Goal: Navigation & Orientation: Find specific page/section

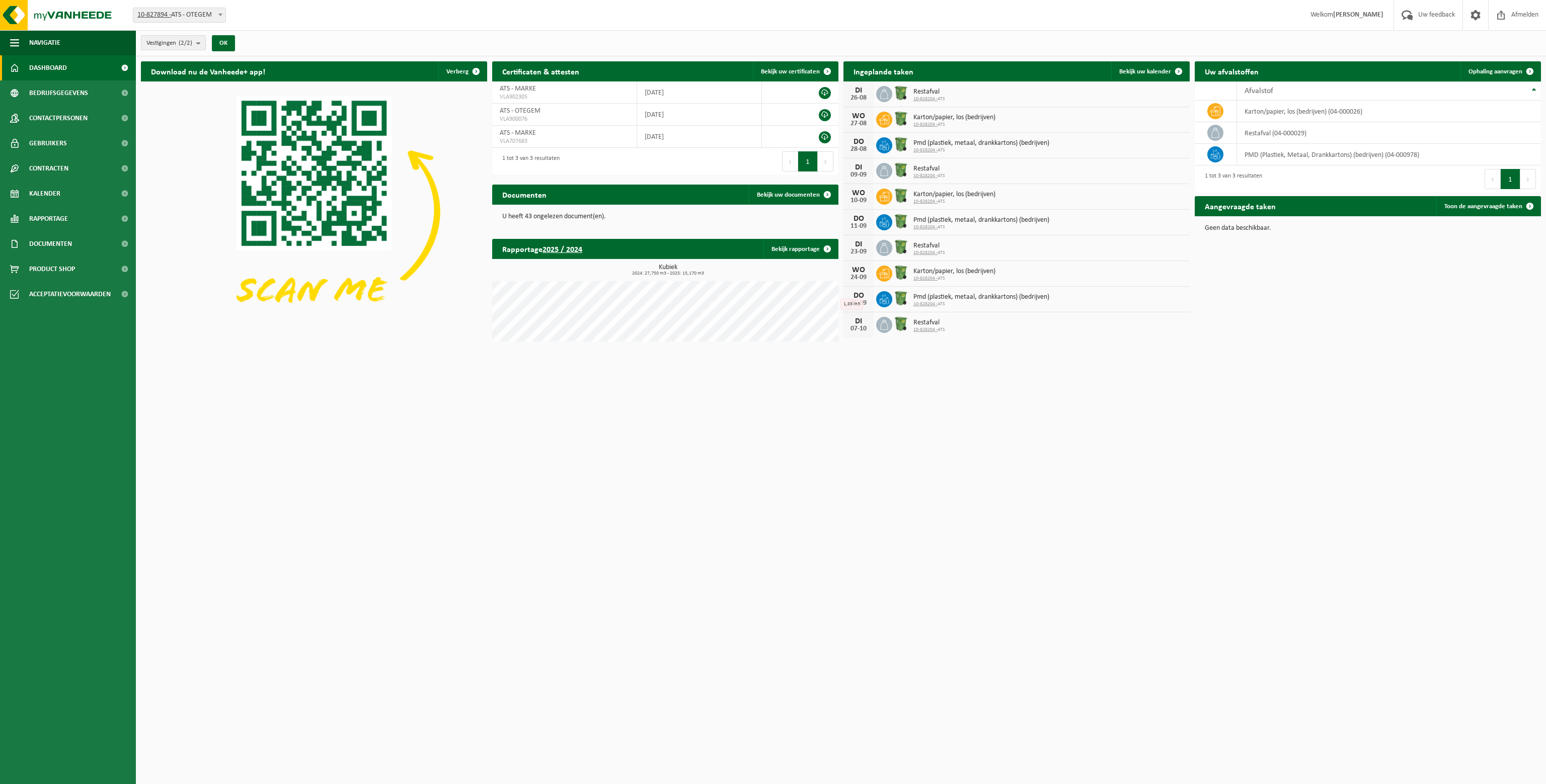
click at [185, 15] on span "10-827894 - ATS - OTEGEM" at bounding box center [179, 14] width 92 height 14
select select "87551"
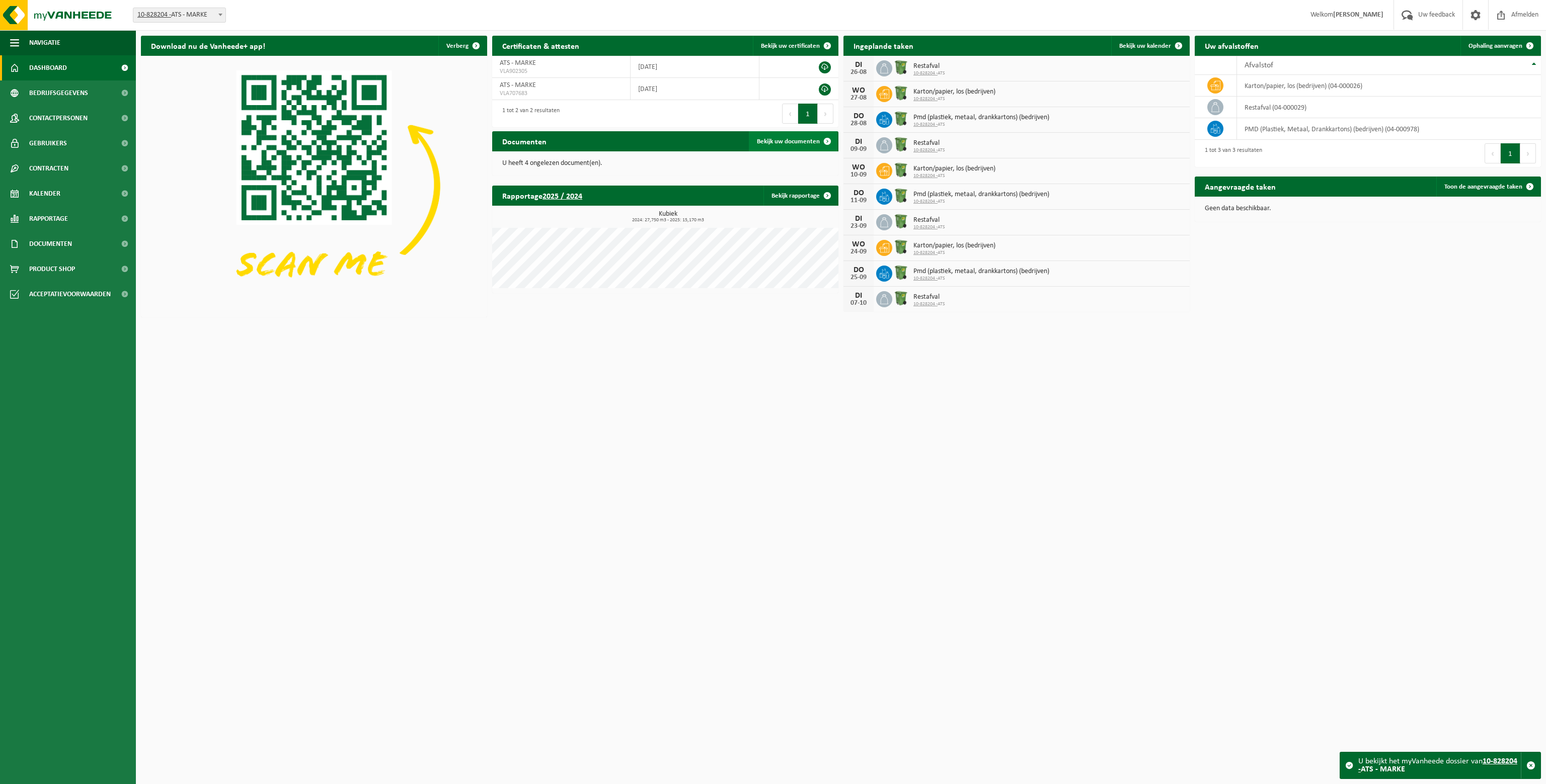
click at [789, 143] on span "Bekijk uw documenten" at bounding box center [788, 142] width 63 height 7
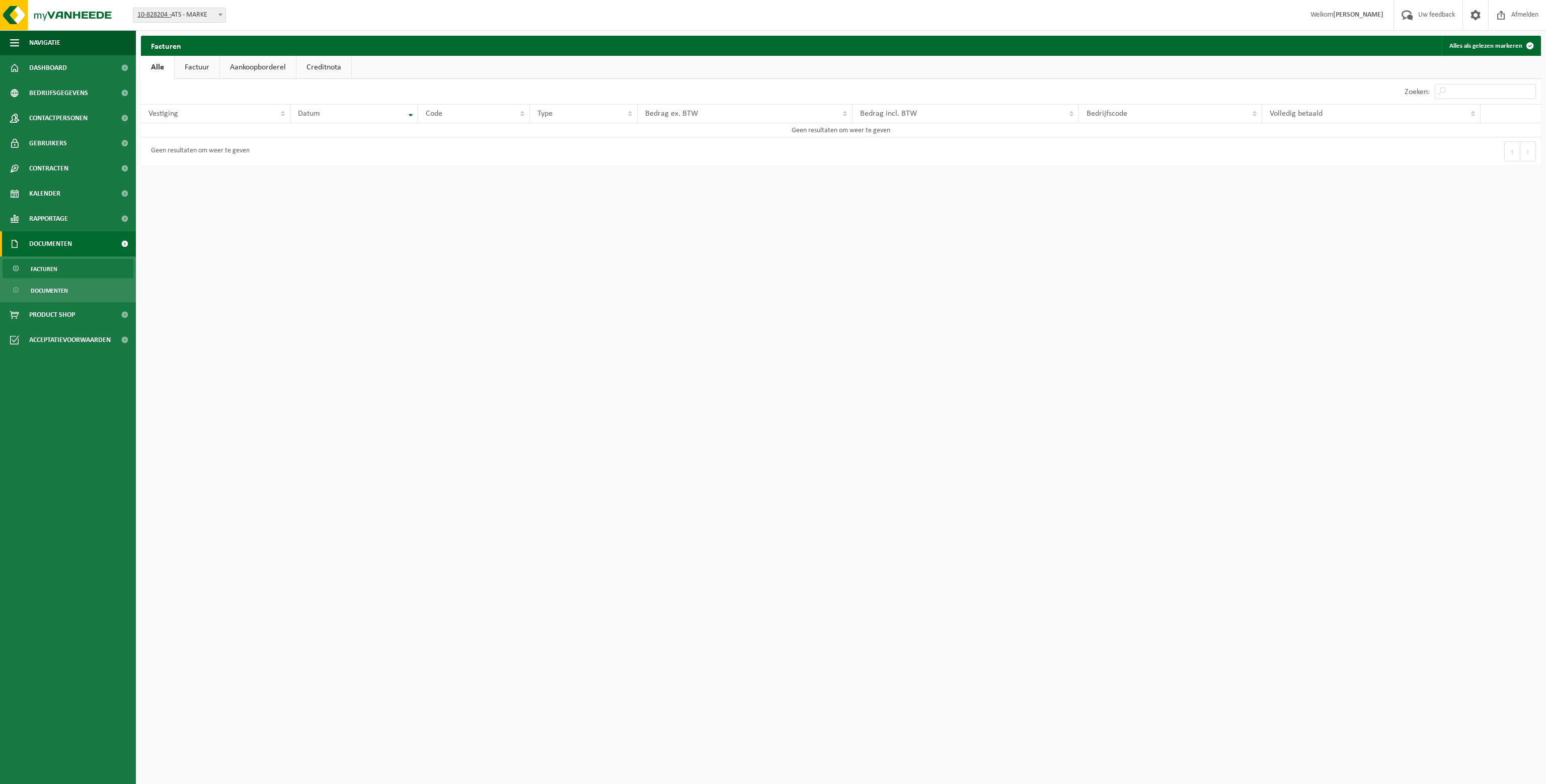
click at [205, 70] on link "Factuur" at bounding box center [197, 67] width 45 height 23
click at [263, 68] on link "Aankoopborderel" at bounding box center [259, 67] width 76 height 23
click at [332, 68] on link "Creditnota" at bounding box center [328, 67] width 55 height 23
click at [271, 70] on link "Aankoopborderel" at bounding box center [257, 67] width 76 height 23
click at [205, 70] on link "Factuur" at bounding box center [196, 67] width 45 height 23
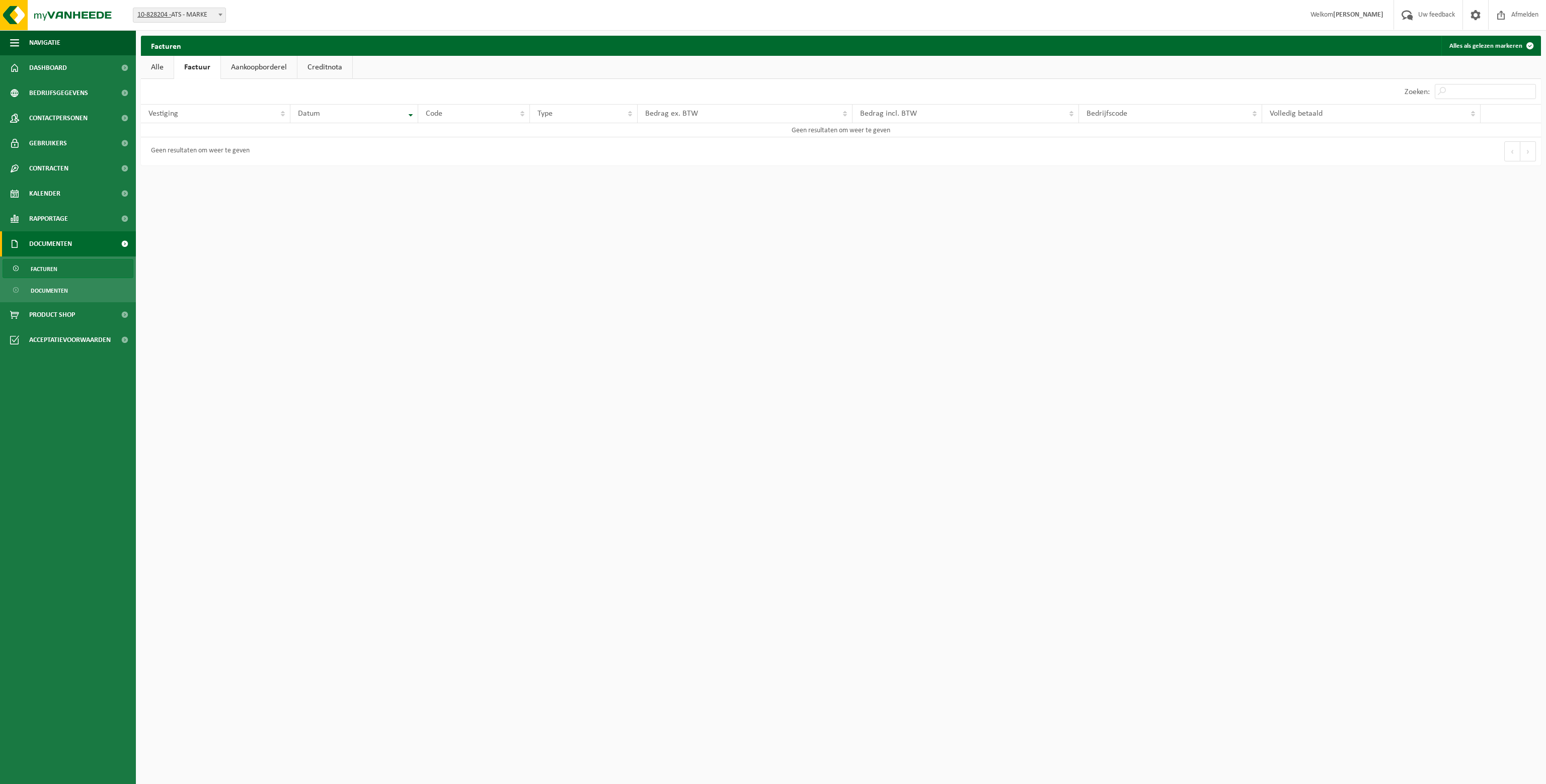
click at [164, 68] on link "Alle" at bounding box center [157, 67] width 33 height 23
click at [118, 241] on span at bounding box center [125, 244] width 23 height 25
click at [91, 298] on link "Documenten" at bounding box center [68, 290] width 131 height 19
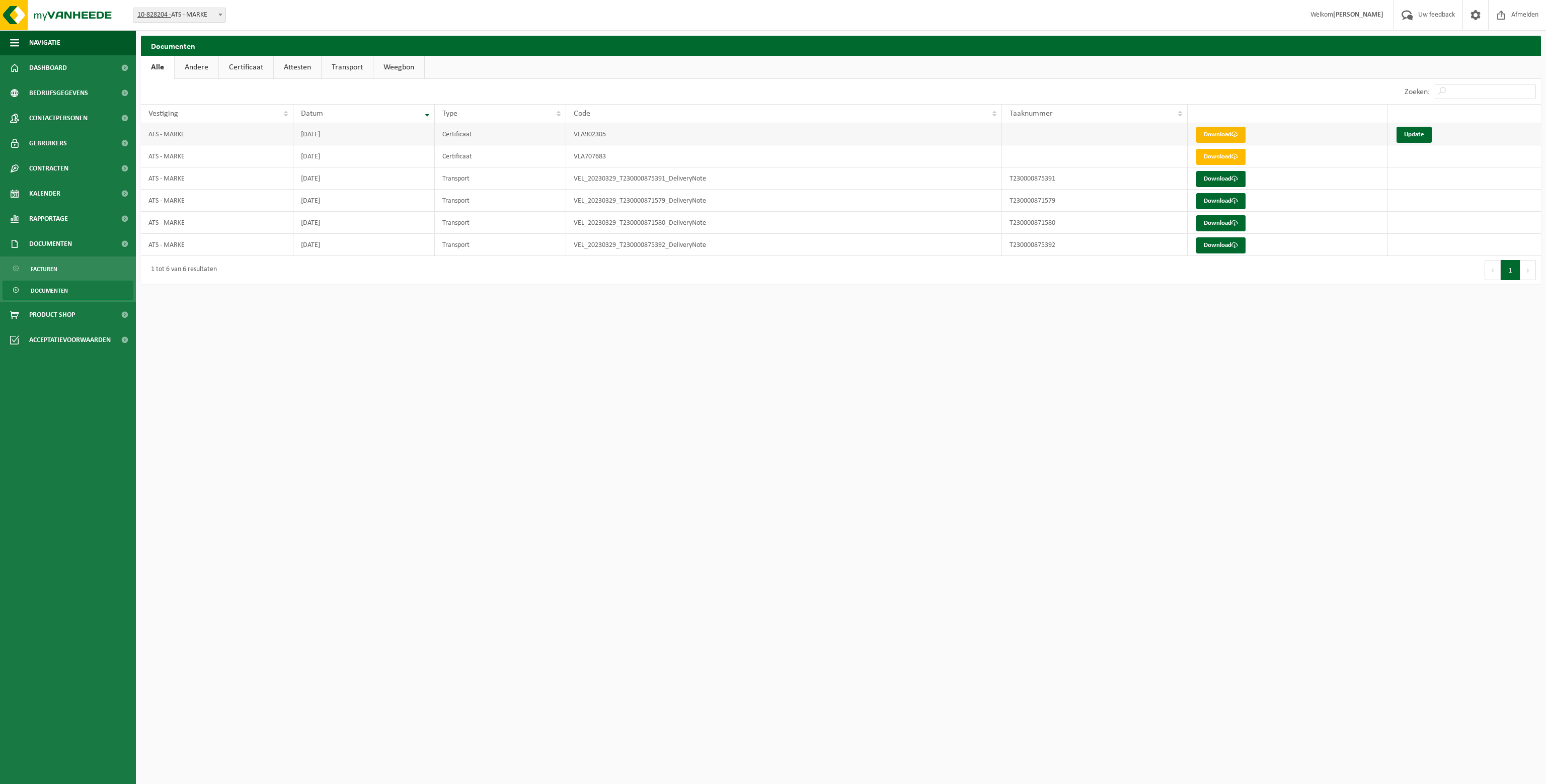
click at [1217, 133] on link "Download" at bounding box center [1221, 134] width 49 height 16
click at [1413, 134] on link "Update" at bounding box center [1414, 134] width 35 height 16
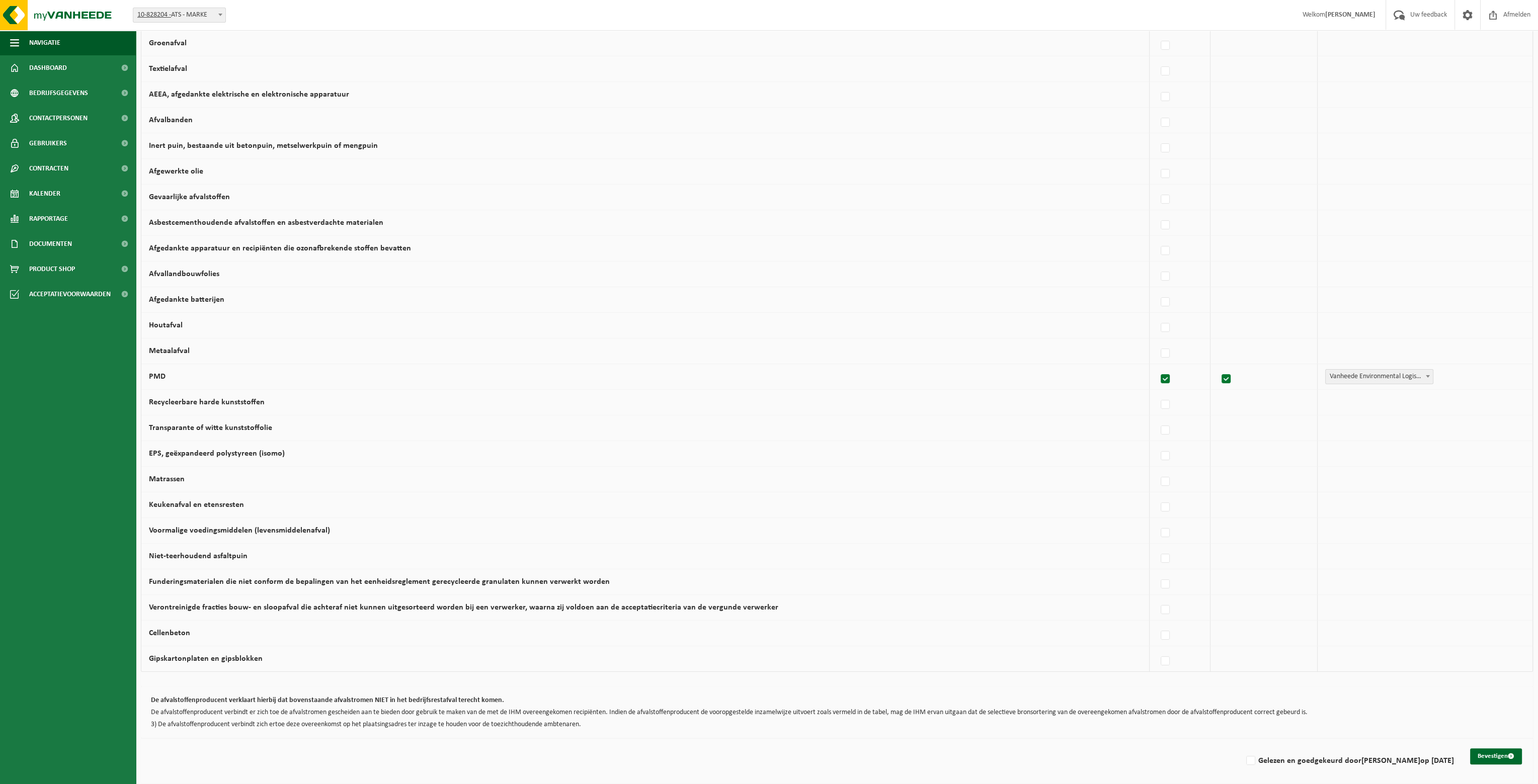
scroll to position [235, 0]
click at [70, 139] on link "Gebruikers" at bounding box center [68, 143] width 136 height 25
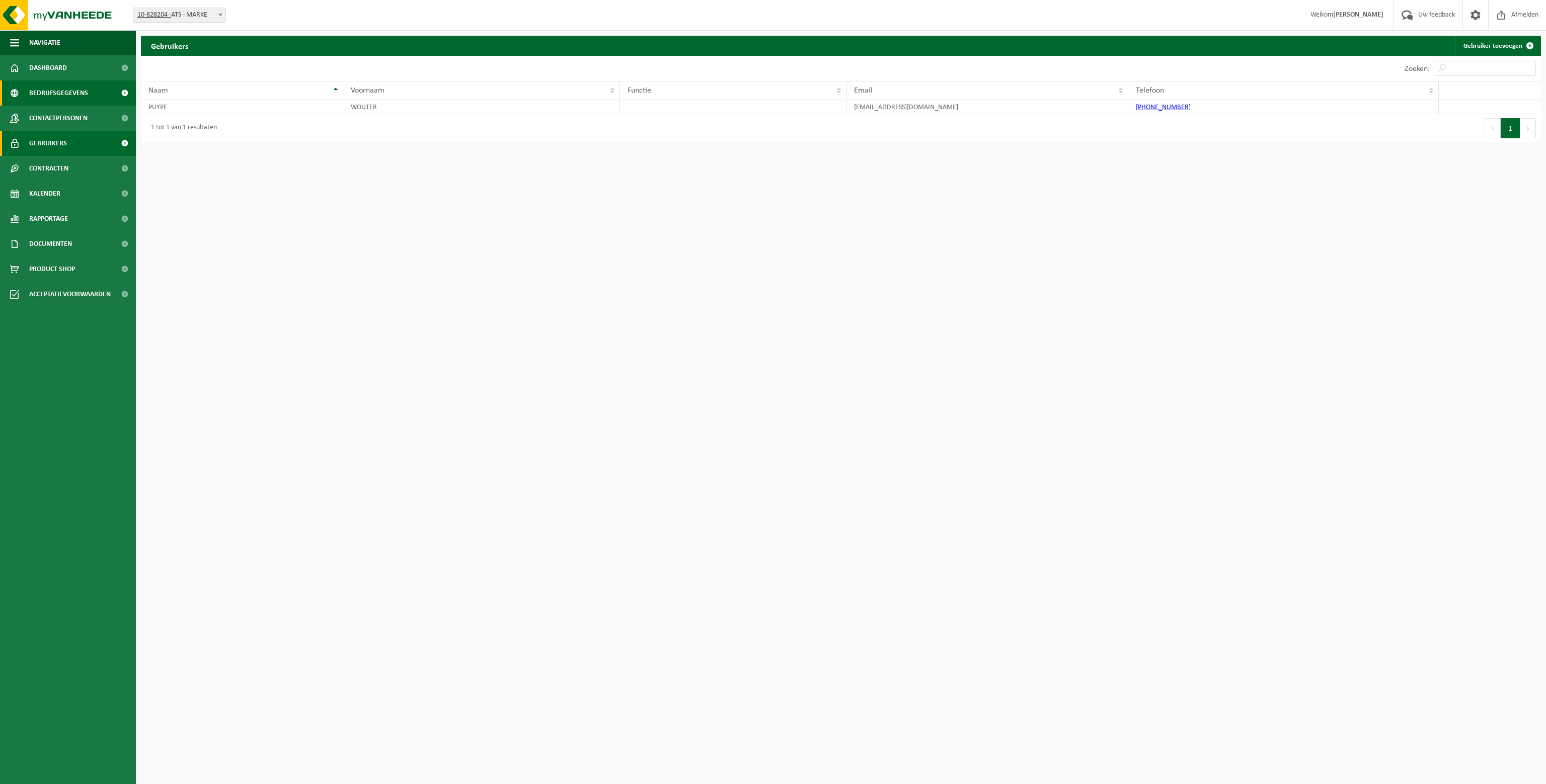
click at [79, 92] on span "Bedrijfsgegevens" at bounding box center [59, 93] width 59 height 25
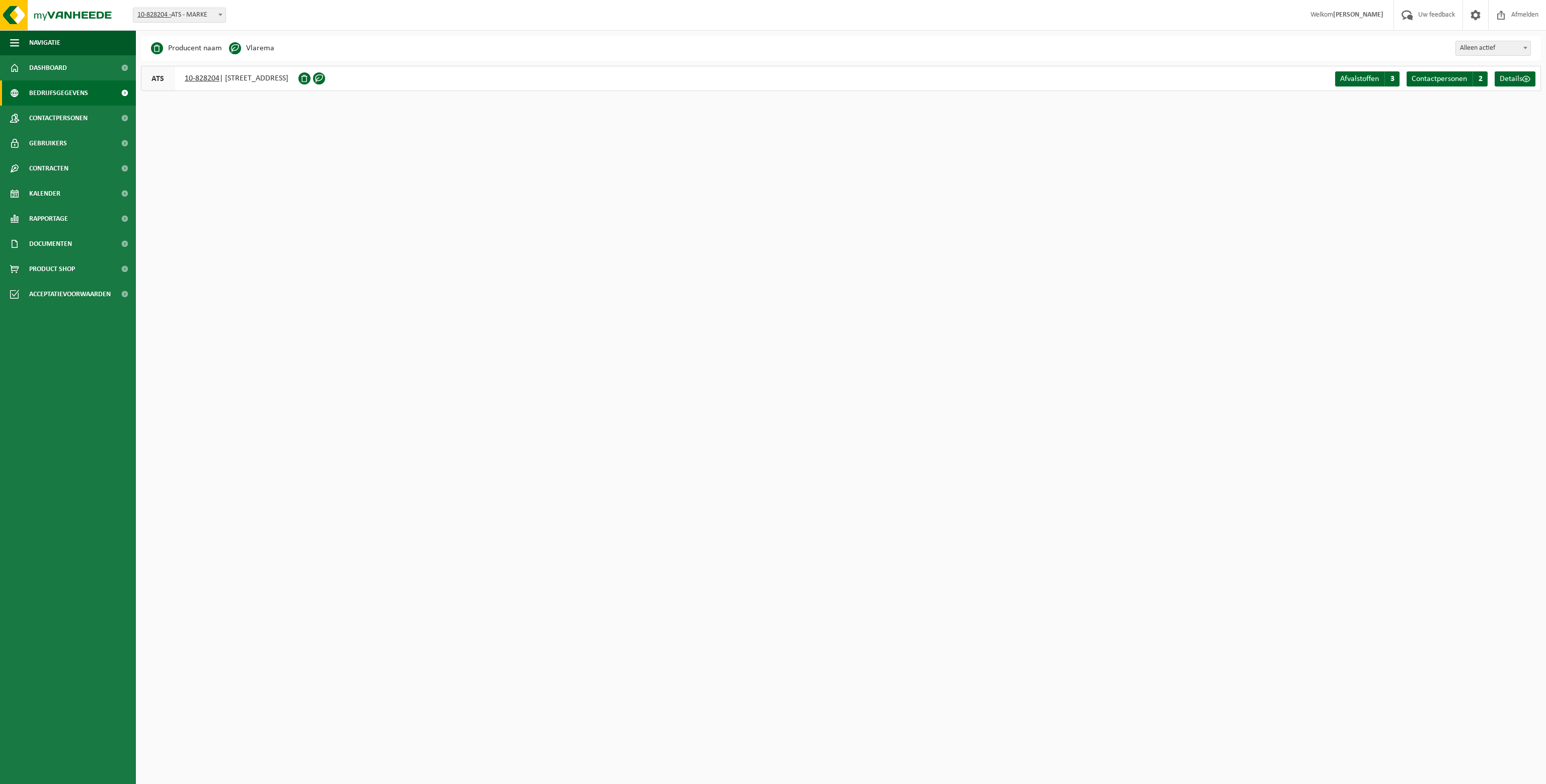
click at [215, 20] on span at bounding box center [220, 14] width 10 height 13
select select "87538"
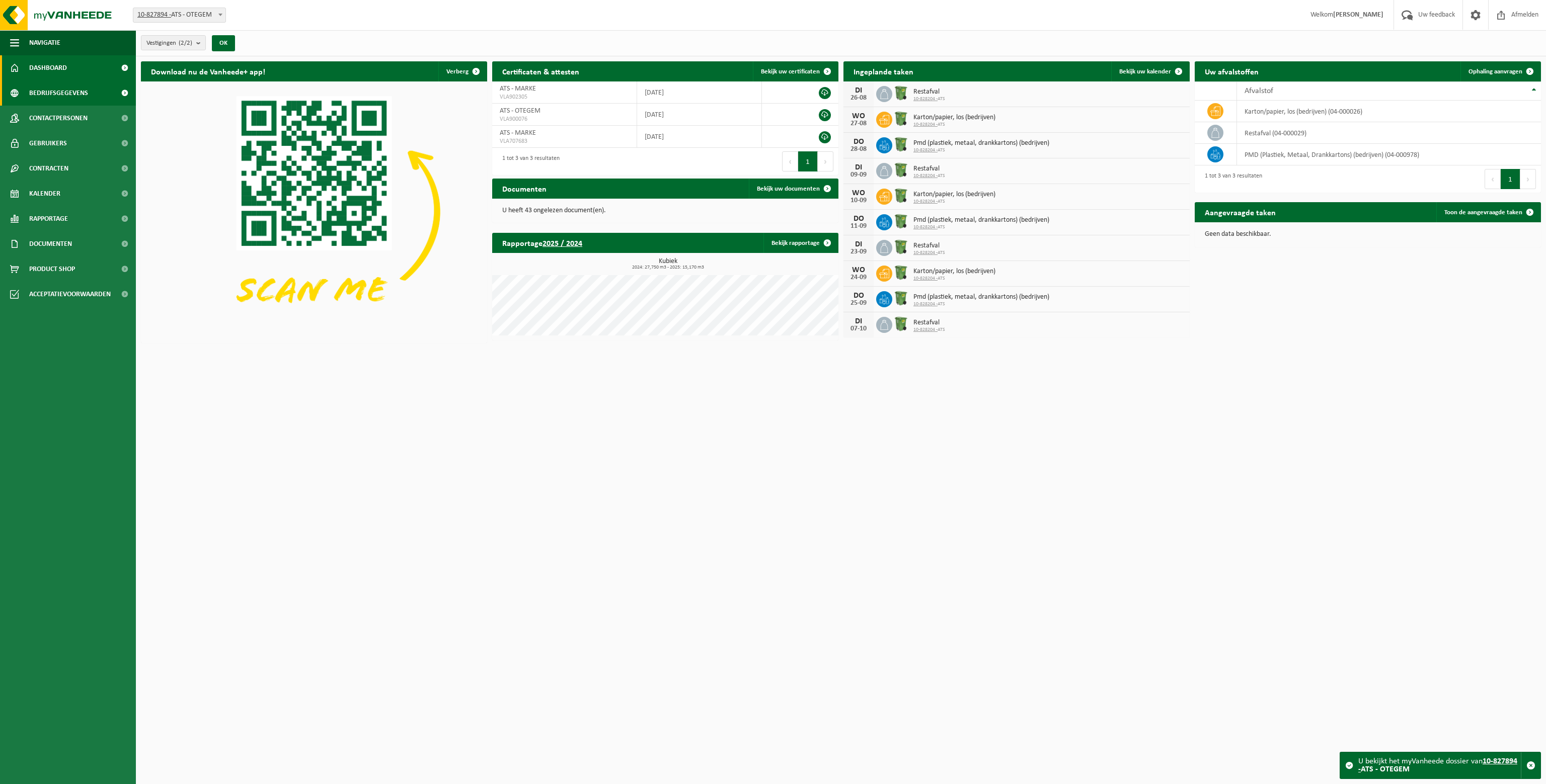
click at [64, 96] on span "Bedrijfsgegevens" at bounding box center [59, 93] width 59 height 25
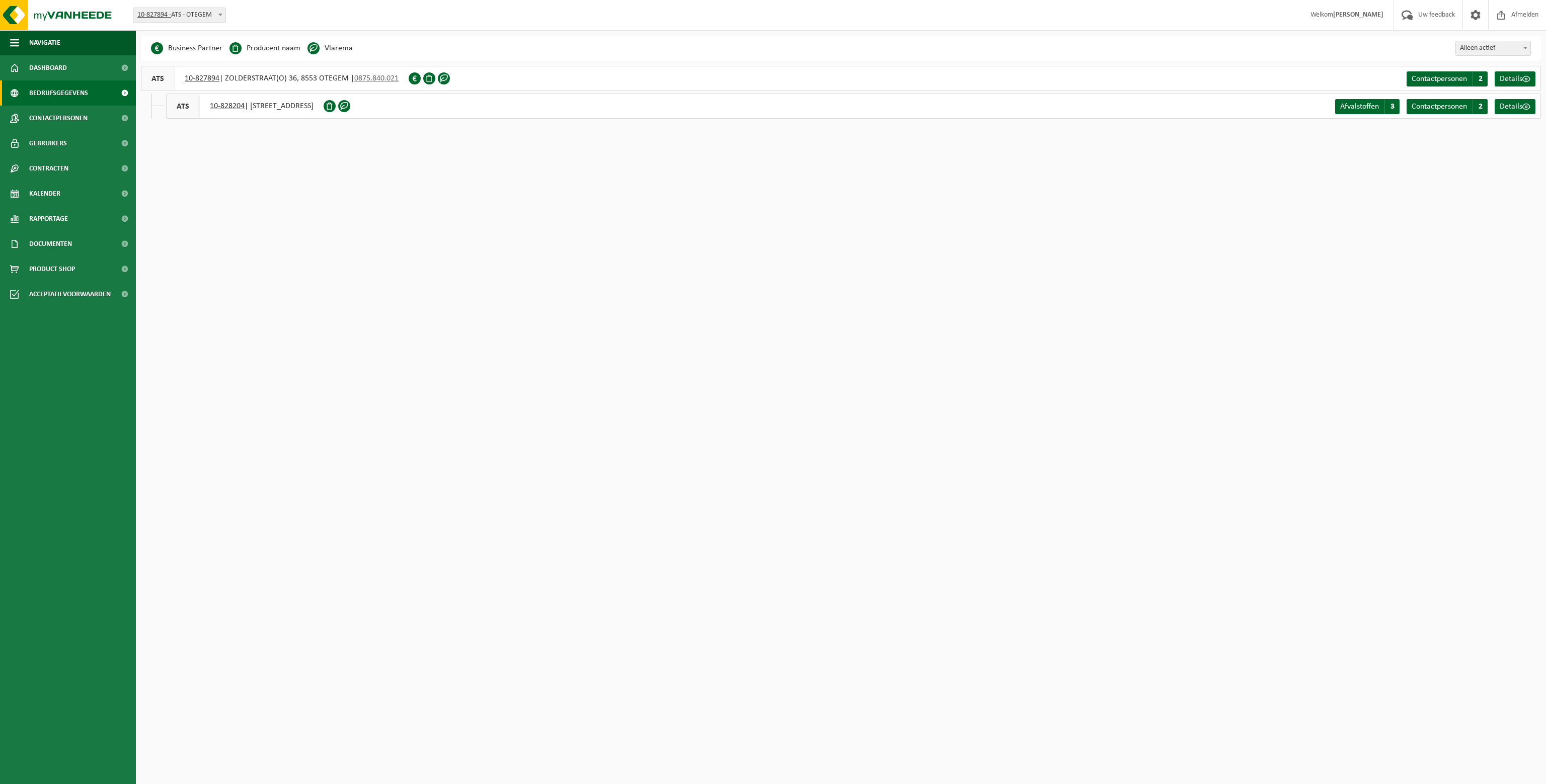
click at [432, 77] on span at bounding box center [429, 79] width 12 height 12
click at [1519, 80] on span "Details" at bounding box center [1511, 79] width 23 height 8
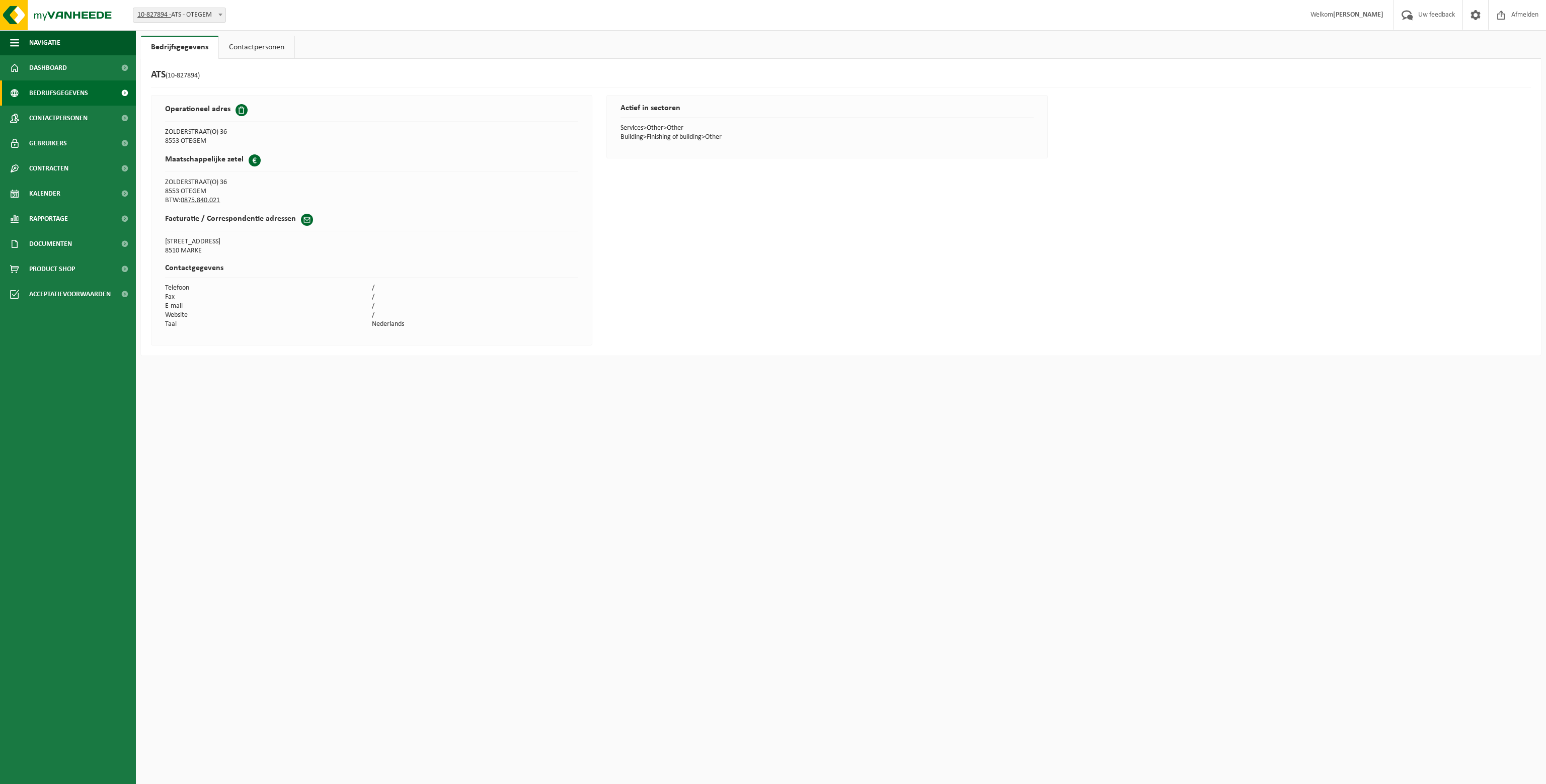
click at [41, 95] on span "Bedrijfsgegevens" at bounding box center [59, 93] width 59 height 25
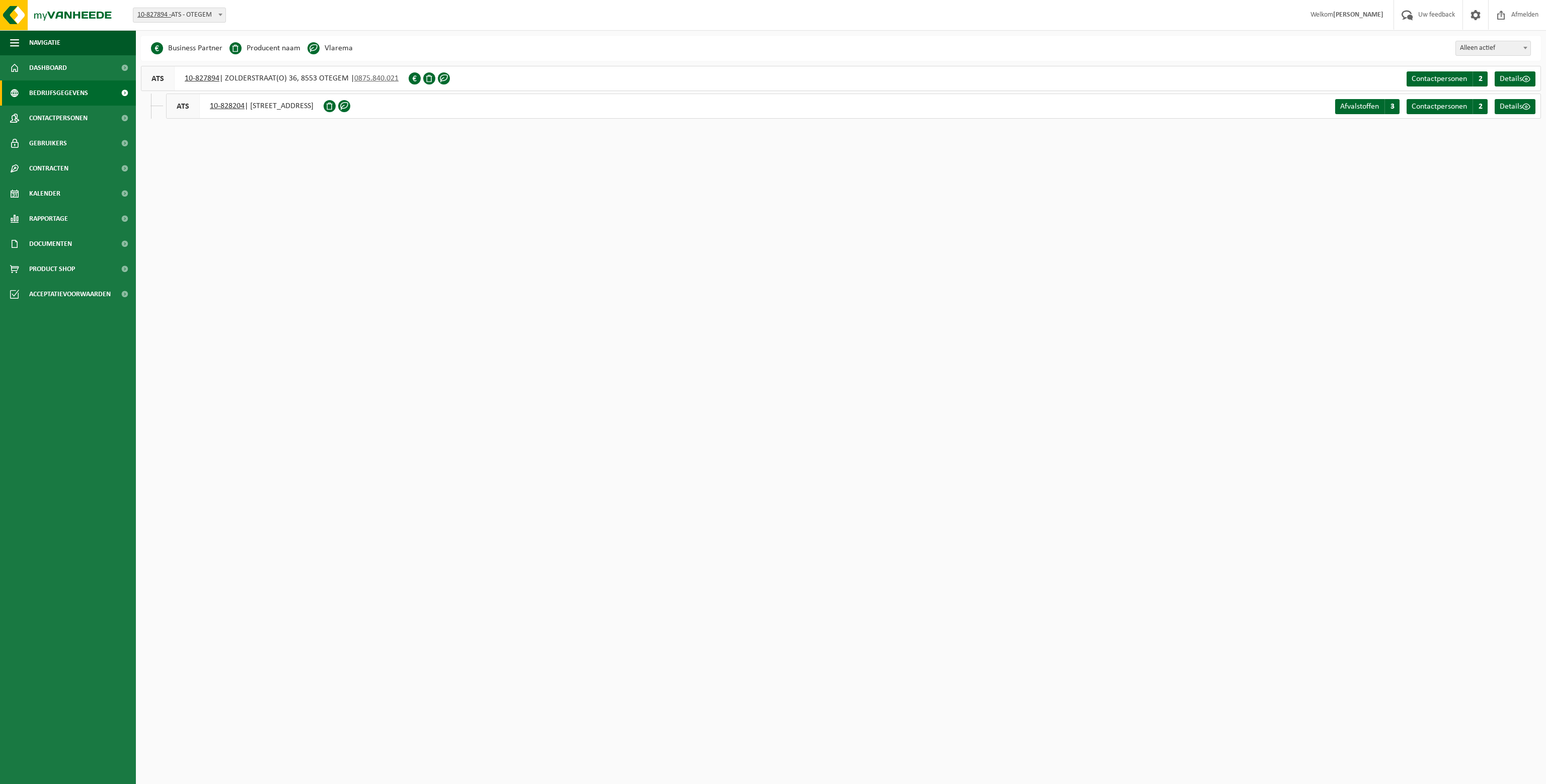
click at [171, 48] on li "Business Partner" at bounding box center [187, 48] width 71 height 15
click at [46, 167] on span "Contracten" at bounding box center [49, 169] width 39 height 25
click at [64, 193] on span "Actieve contracten" at bounding box center [59, 194] width 56 height 19
